Goal: Task Accomplishment & Management: Complete application form

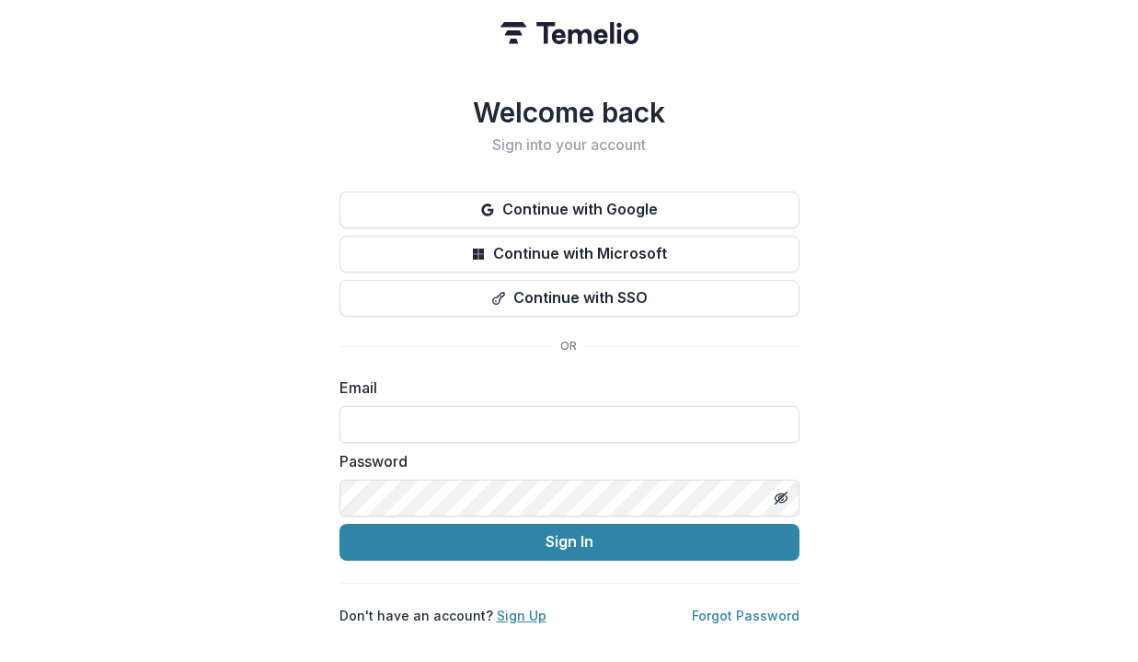
click at [521, 612] on link "Sign Up" at bounding box center [522, 615] width 50 height 16
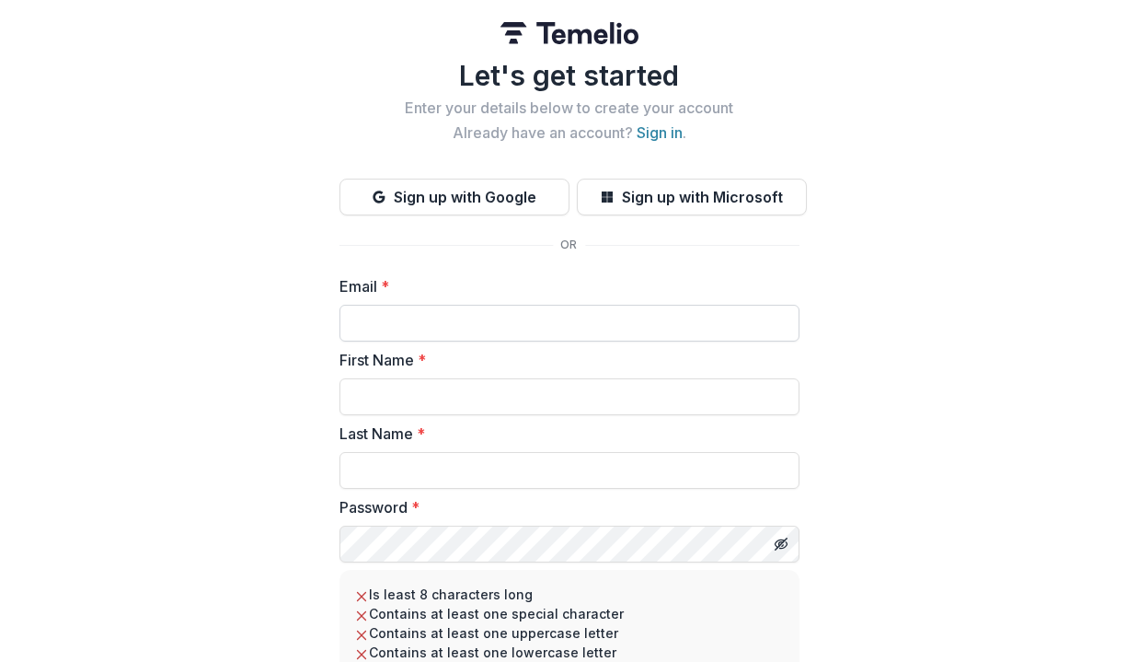
click at [539, 325] on input "Email *" at bounding box center [570, 323] width 460 height 37
type input "**********"
click at [525, 411] on input "First Name *" at bounding box center [570, 396] width 460 height 37
type input "****"
type input "******"
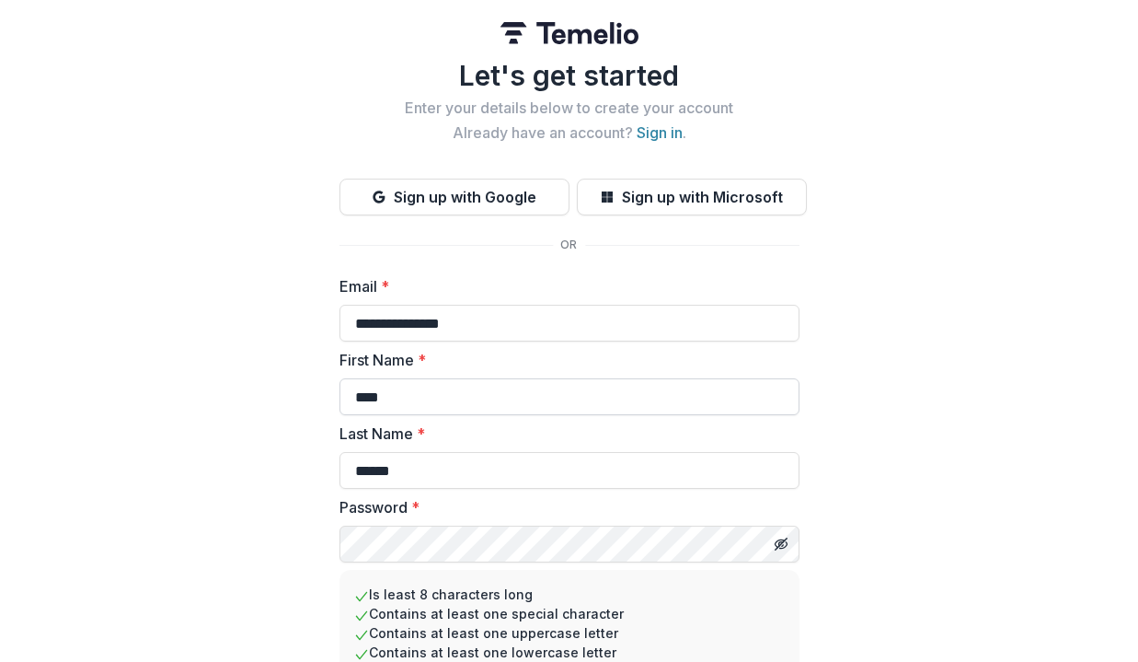
scroll to position [174, 0]
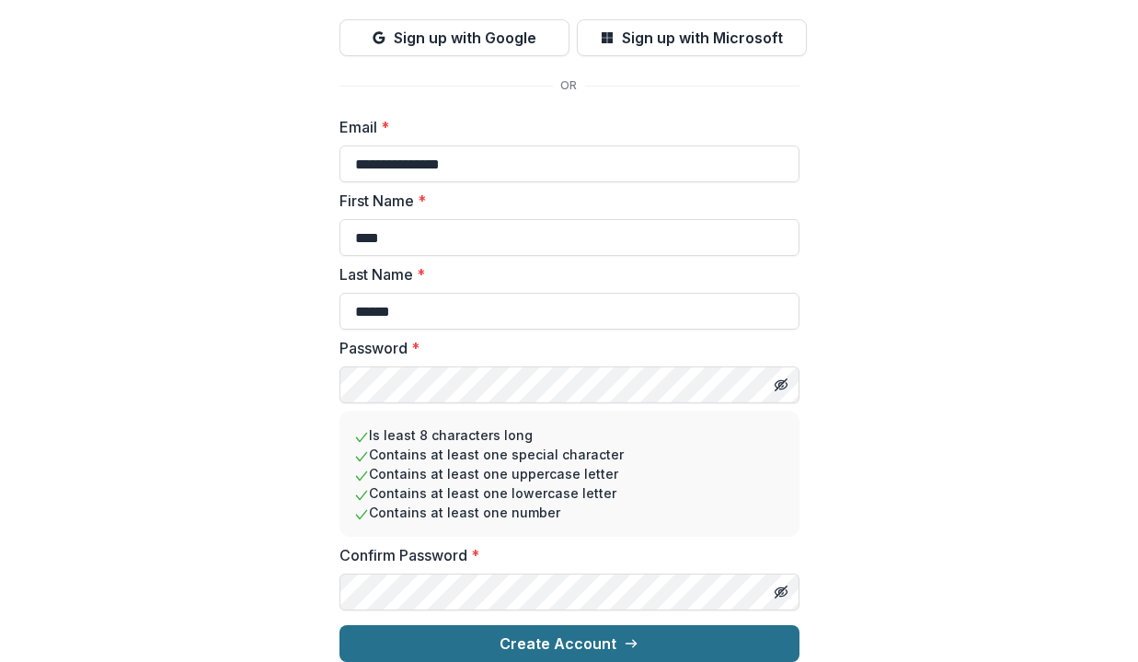
click at [499, 635] on button "Create Account" at bounding box center [570, 643] width 460 height 37
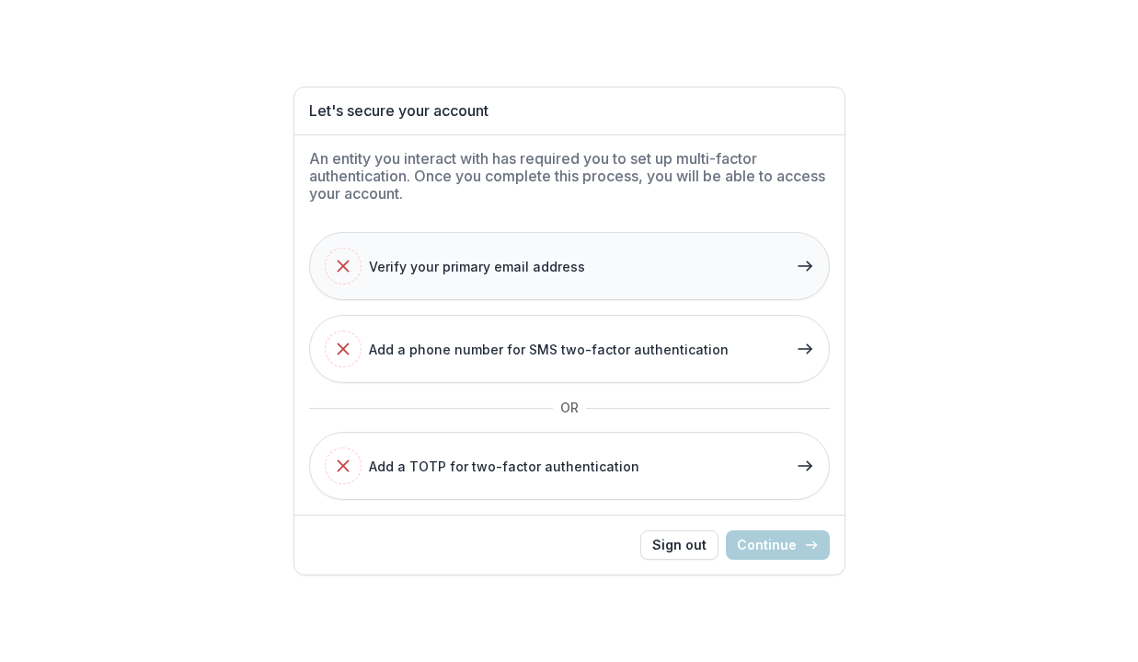
click at [528, 283] on div "Verify your primary email address" at bounding box center [455, 266] width 260 height 37
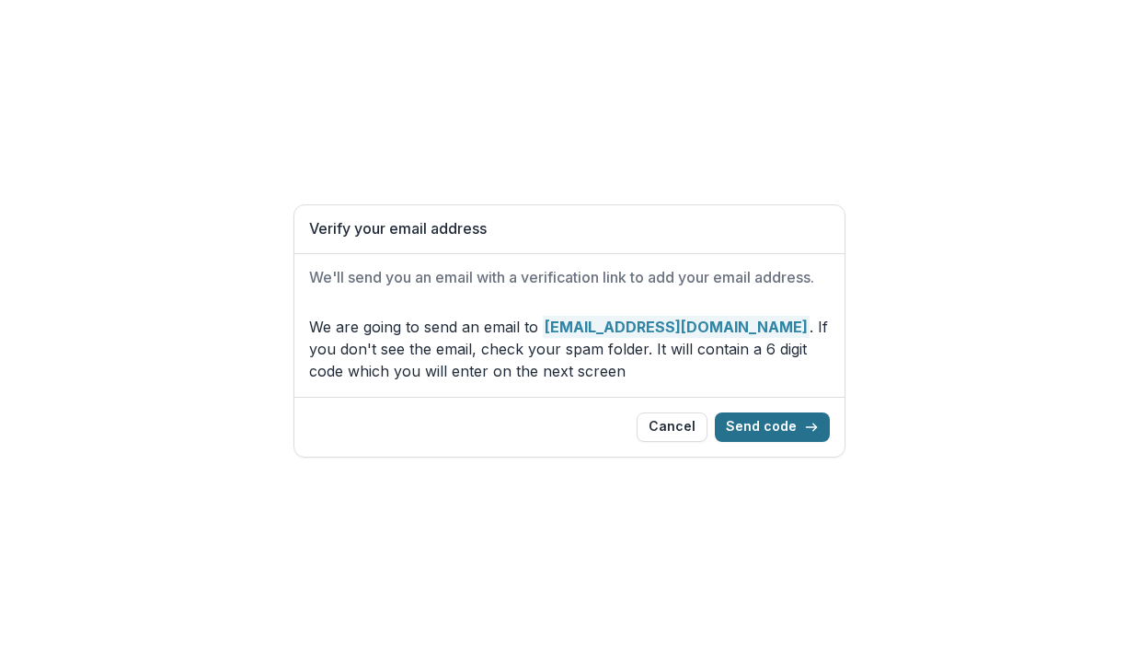
click at [764, 424] on button "Send code" at bounding box center [772, 426] width 115 height 29
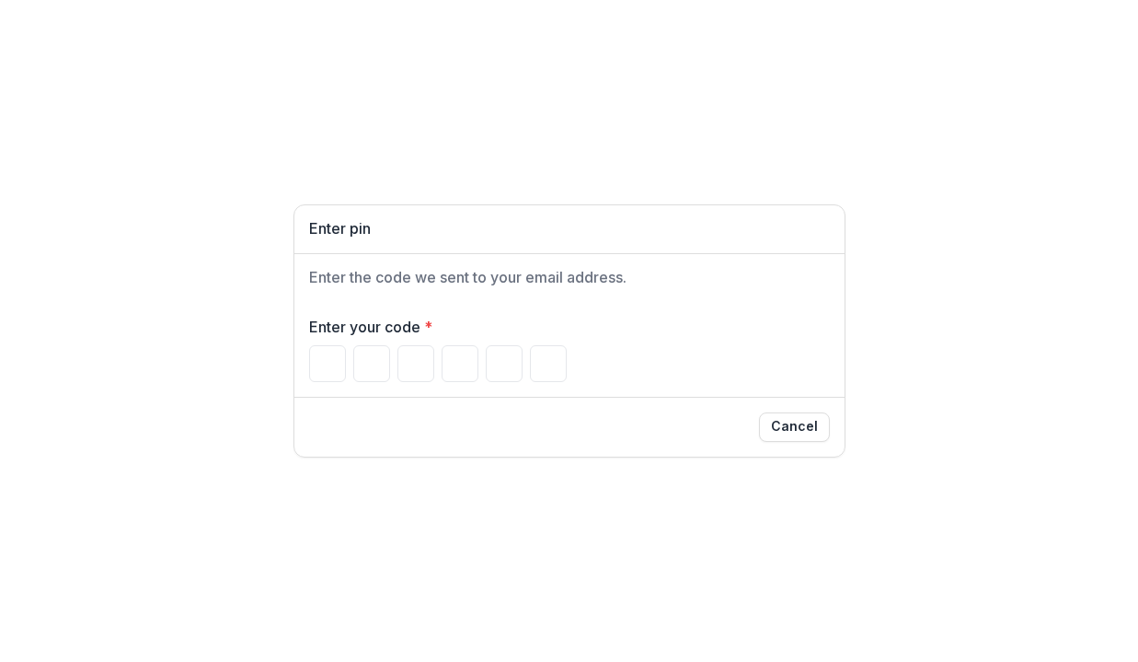
paste input "******"
type input "*"
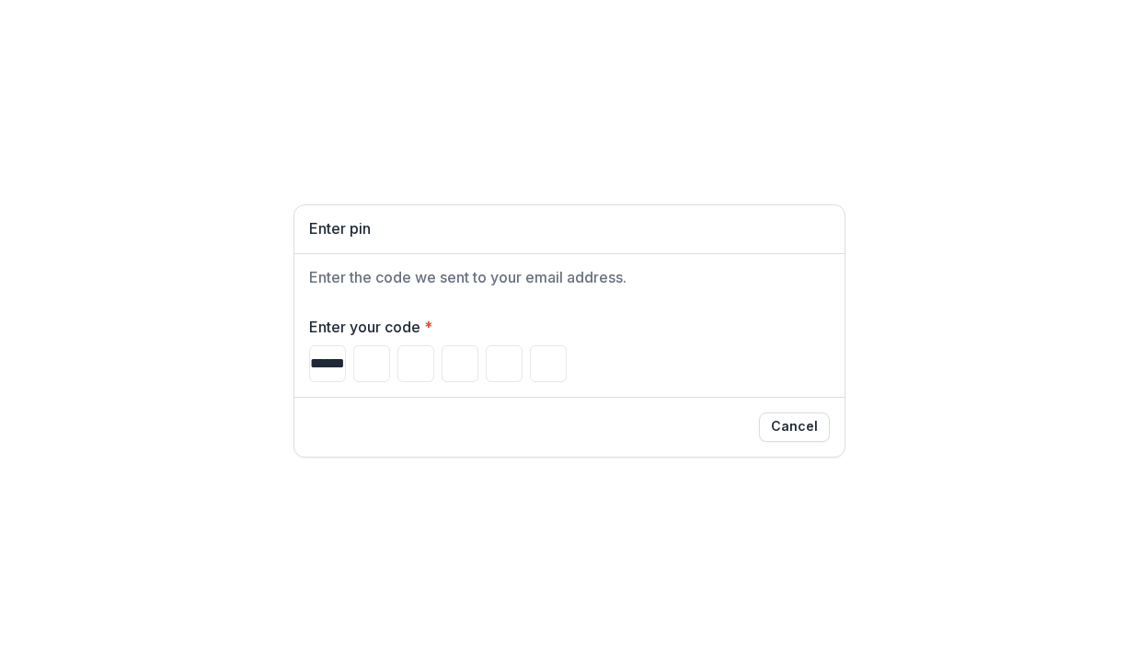
type input "*"
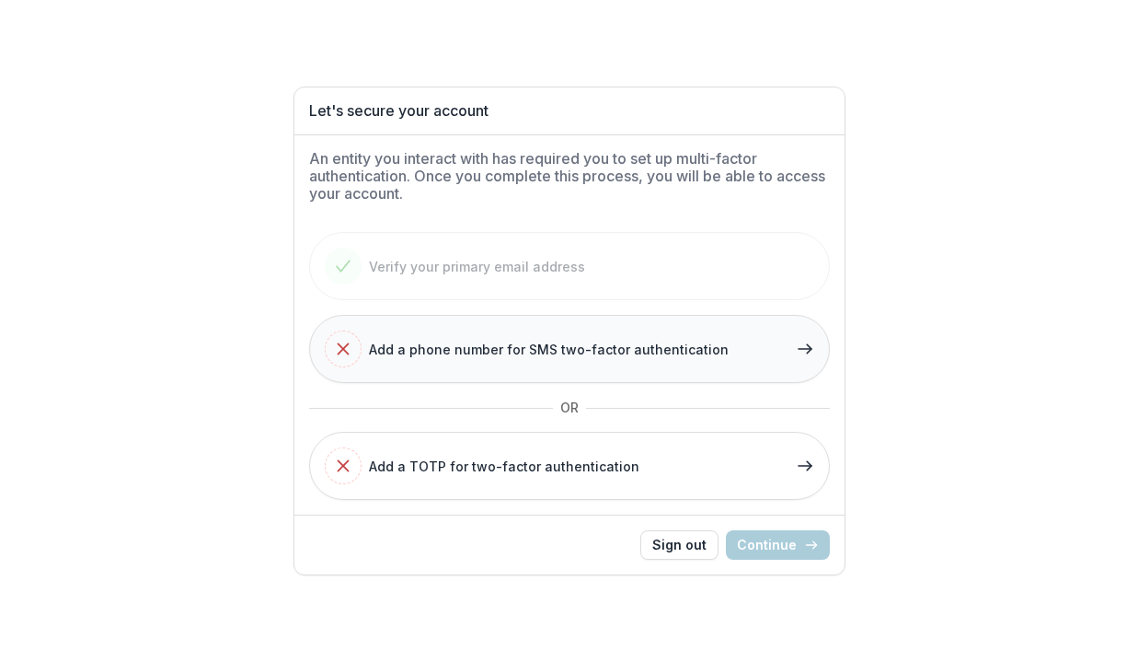
click at [672, 341] on span "Add a phone number for SMS two-factor authentication" at bounding box center [549, 349] width 360 height 19
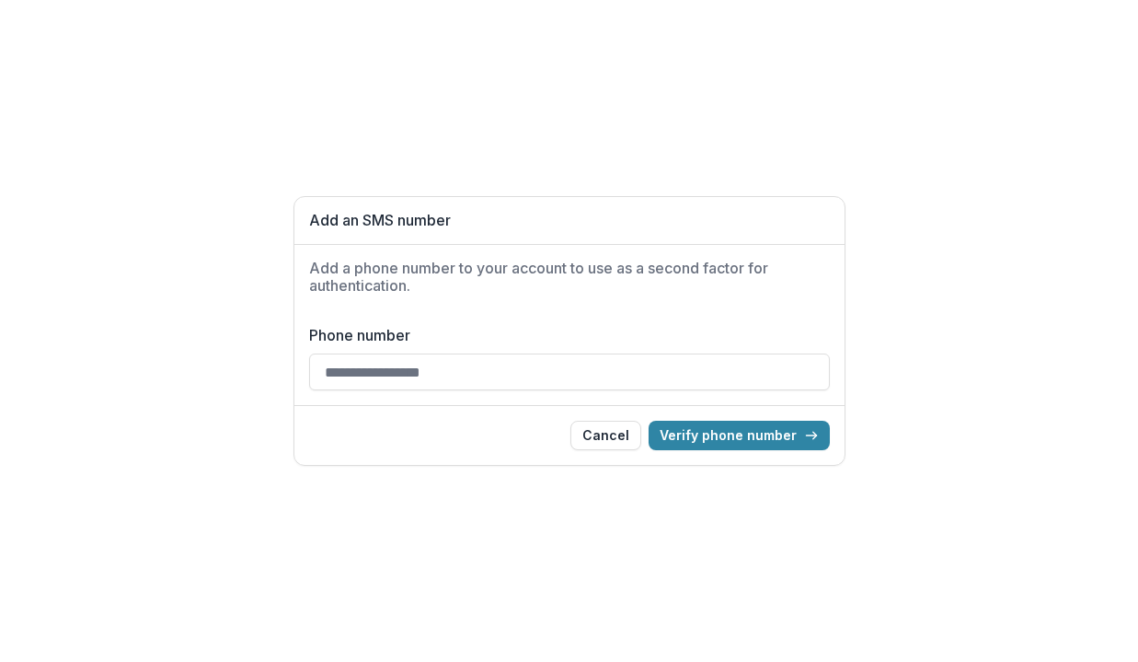
click at [550, 380] on input "Phone number" at bounding box center [569, 371] width 521 height 37
type input "**********"
click at [738, 435] on button "Verify phone number" at bounding box center [739, 435] width 181 height 29
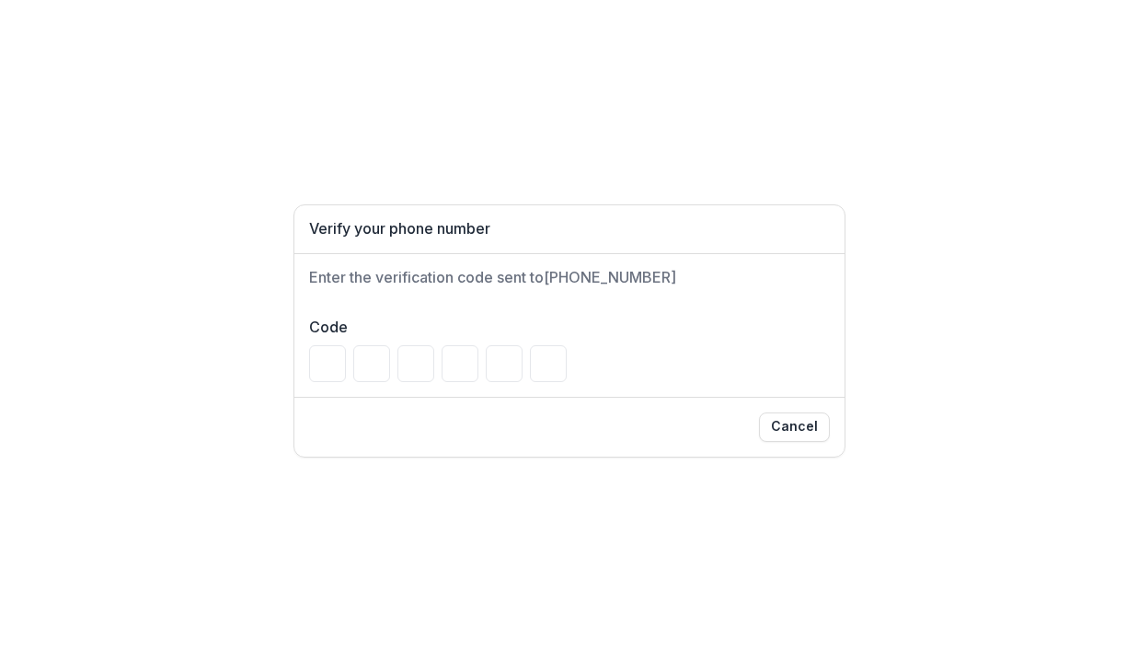
type input "*"
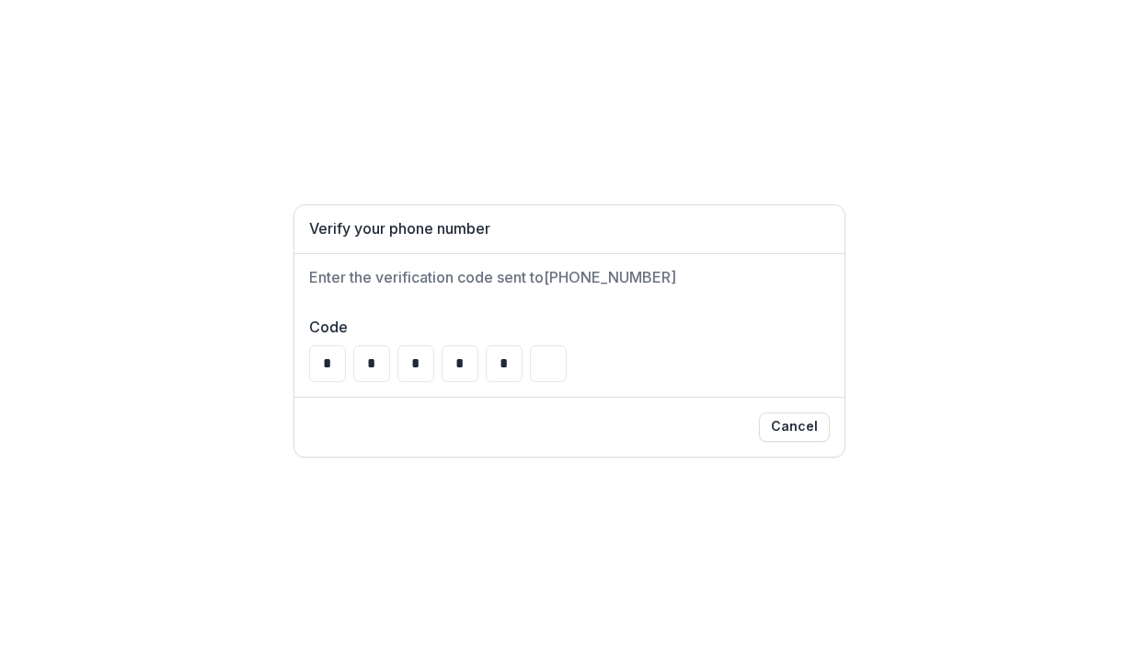
type input "*"
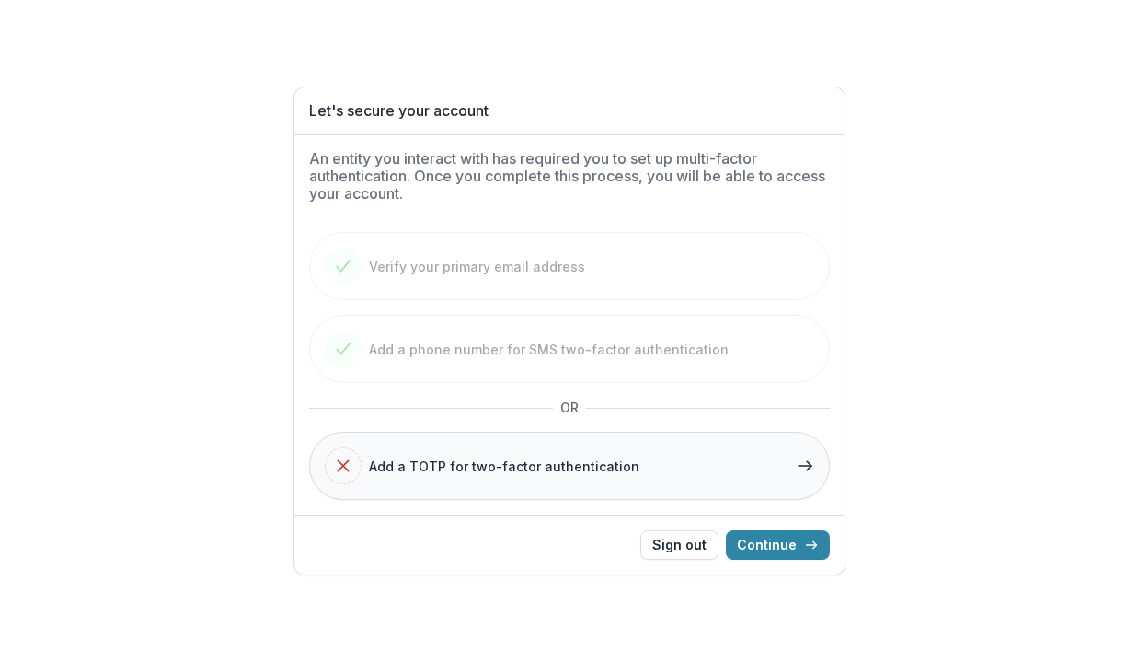
click at [560, 471] on span "Add a TOTP for two-factor authentication" at bounding box center [504, 465] width 271 height 19
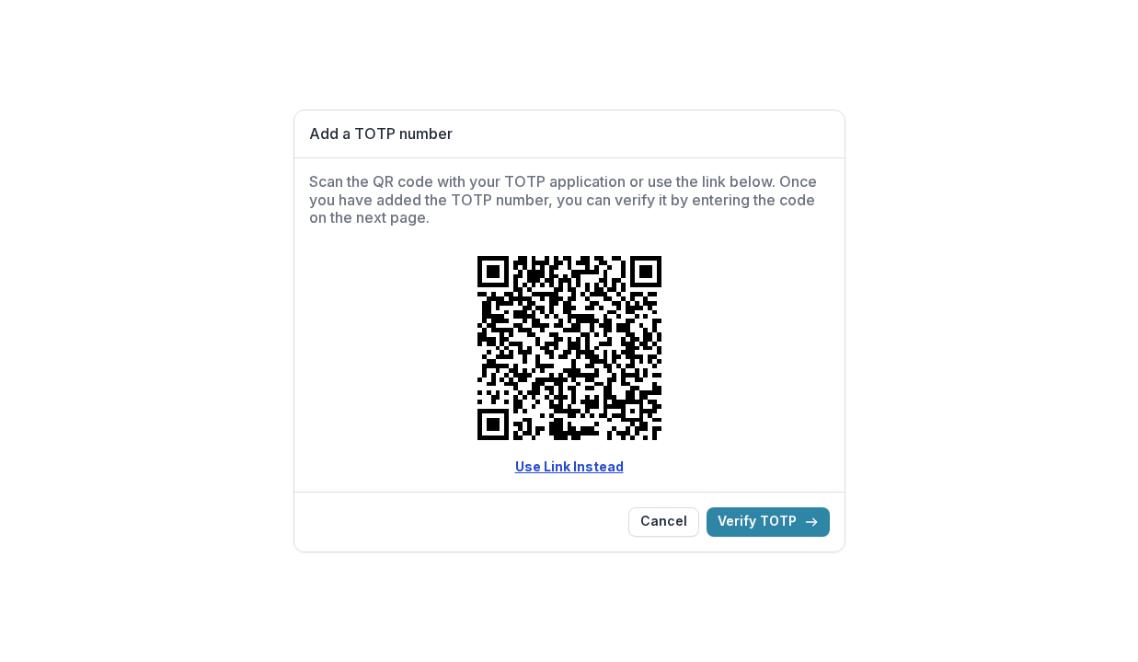
click at [585, 468] on link "Use Link Instead" at bounding box center [569, 466] width 109 height 16
click at [773, 516] on button "Verify TOTP" at bounding box center [768, 521] width 123 height 29
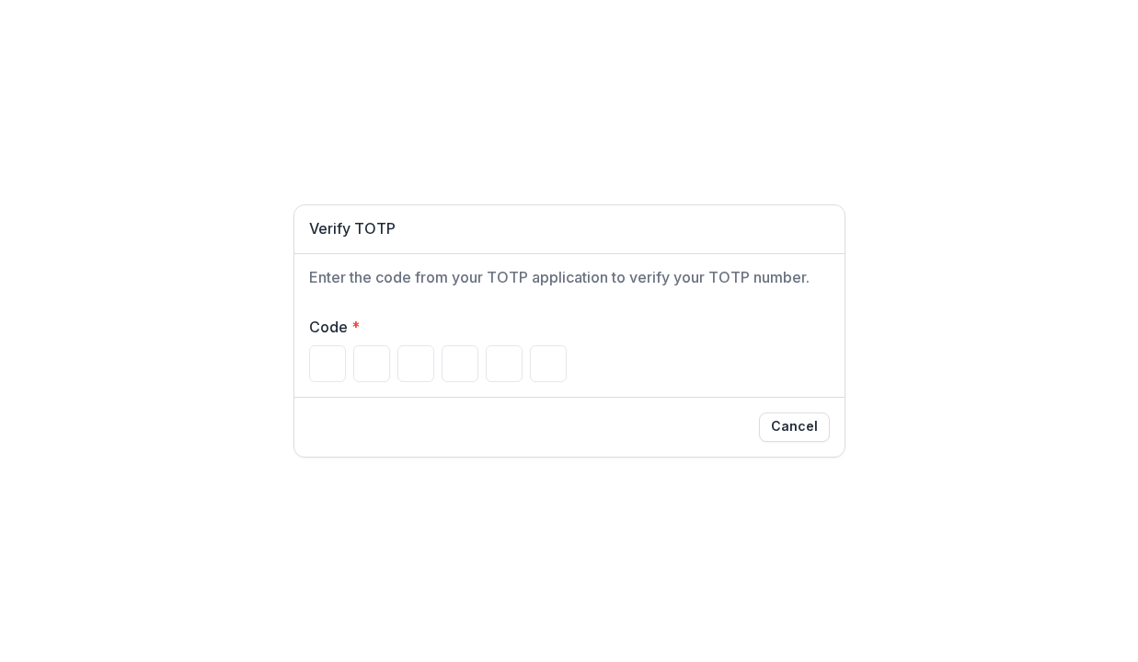
type input "*"
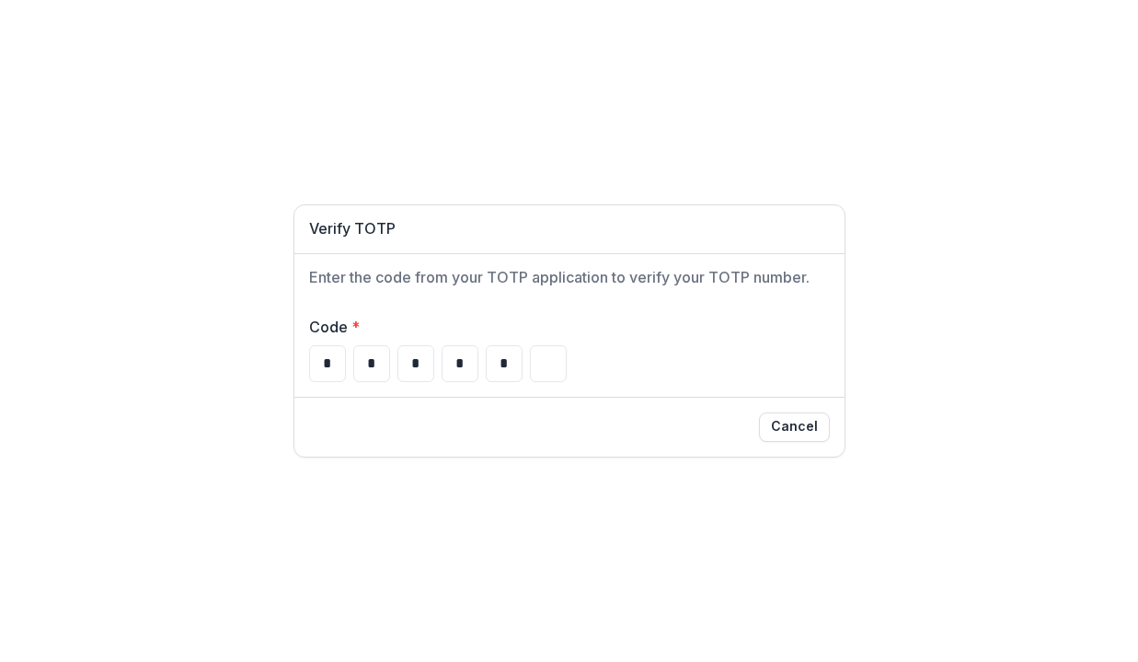
type input "*"
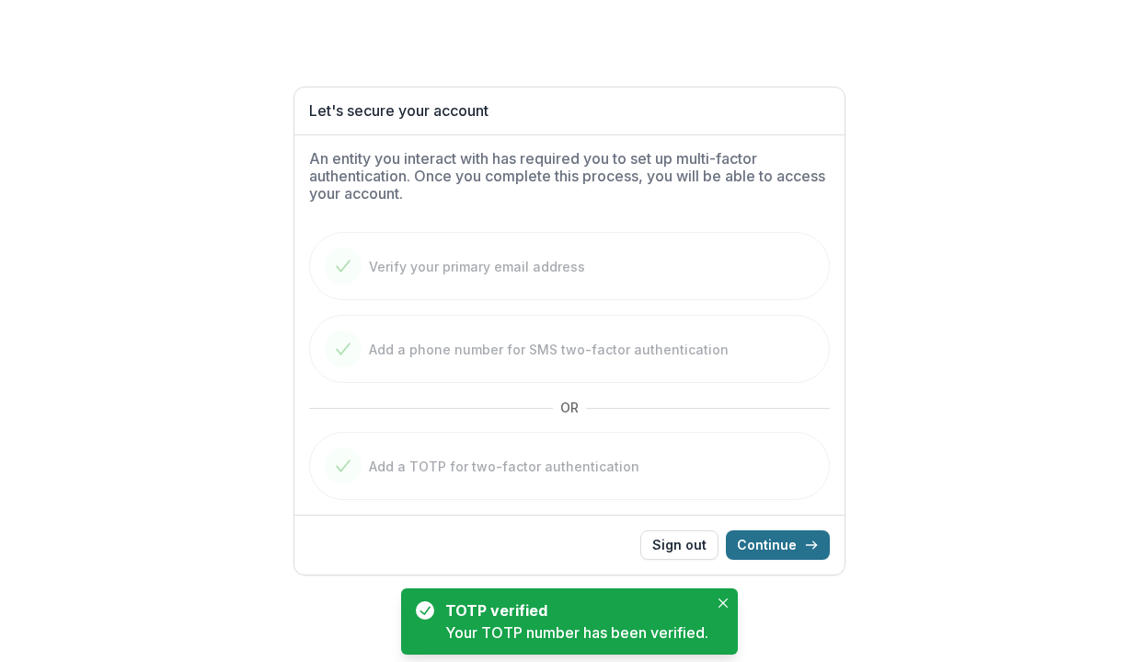
click at [760, 537] on button "Continue" at bounding box center [778, 544] width 104 height 29
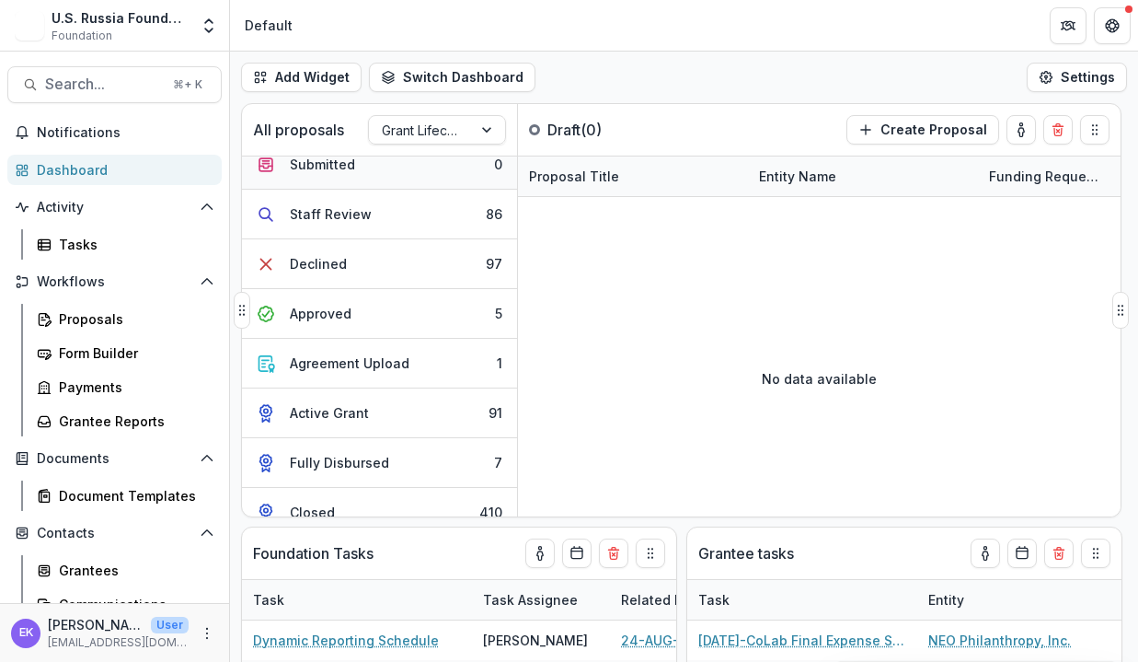
scroll to position [87, 0]
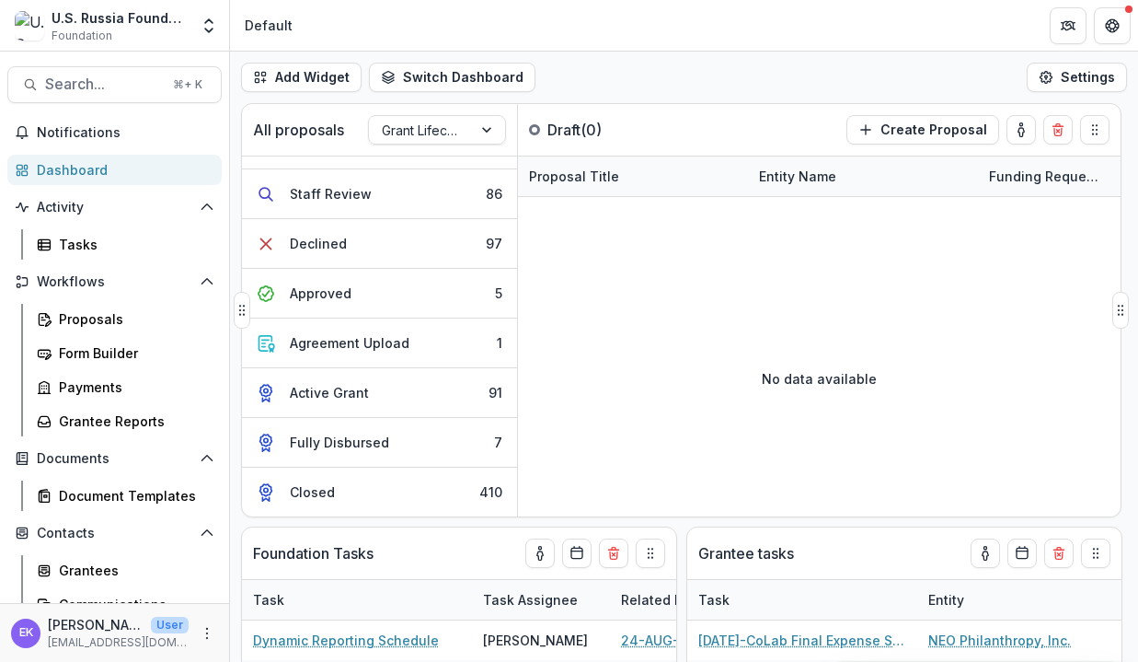
click at [619, 129] on p "Draft ( 0 )" at bounding box center [617, 130] width 138 height 22
drag, startPoint x: 616, startPoint y: 130, endPoint x: 513, endPoint y: 125, distance: 103.2
click at [513, 125] on div "All proposals Grant Lifecycle Process Draft ( 0 ) Create Proposal" at bounding box center [643, 130] width 802 height 52
click at [572, 138] on p "Draft ( 0 )" at bounding box center [617, 130] width 138 height 22
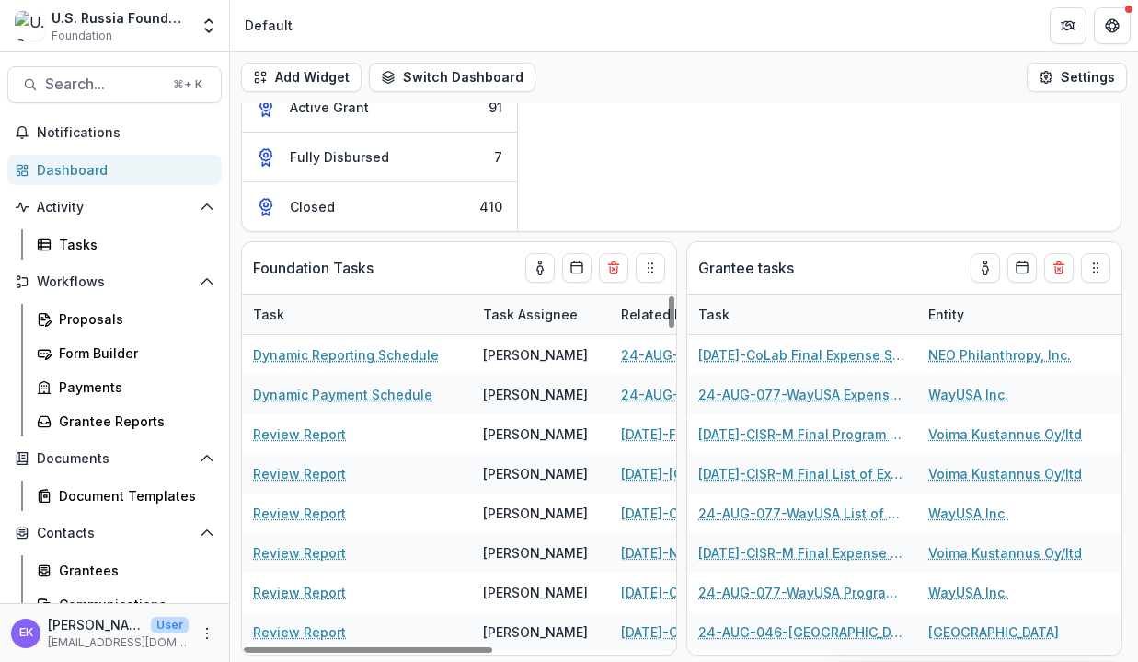
scroll to position [0, 0]
